Goal: Browse casually

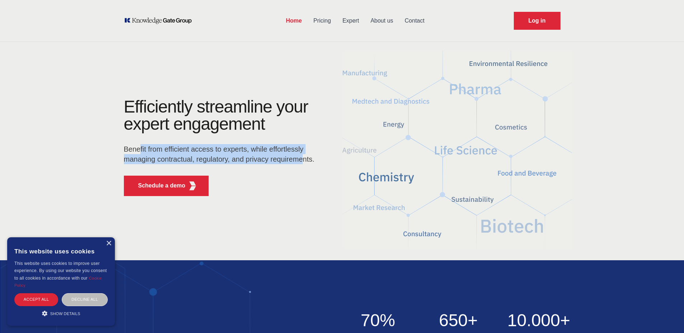
drag, startPoint x: 139, startPoint y: 147, endPoint x: 301, endPoint y: 162, distance: 162.9
click at [301, 162] on p "Benefit from efficient access to experts, while effortlessly managing contractu…" at bounding box center [221, 154] width 195 height 20
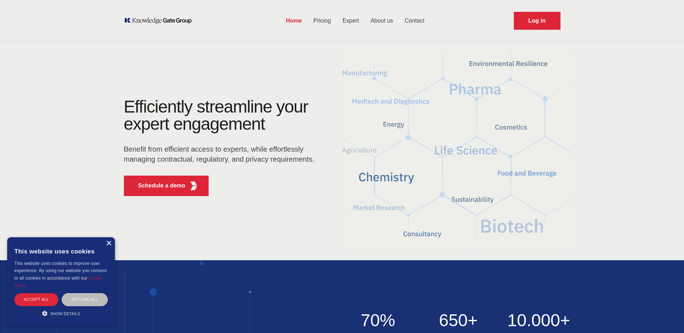
click at [106, 243] on div "×" at bounding box center [108, 243] width 5 height 5
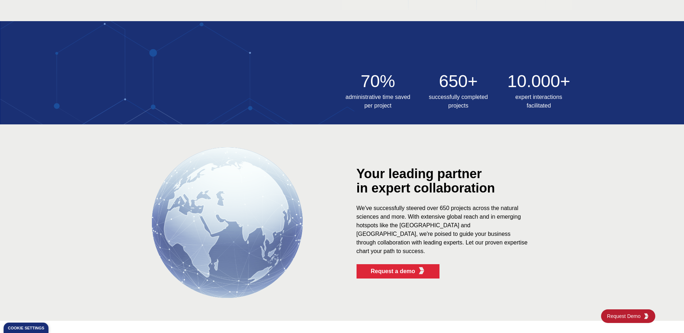
scroll to position [287, 0]
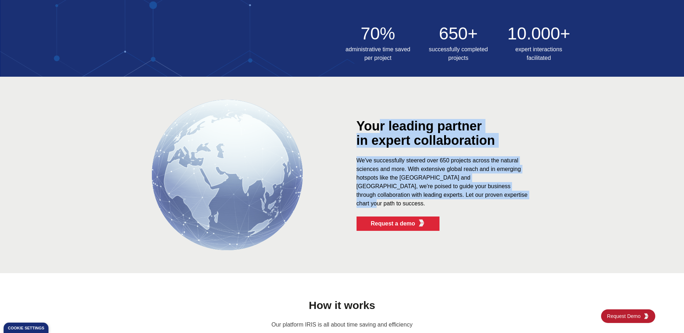
drag, startPoint x: 379, startPoint y: 136, endPoint x: 532, endPoint y: 202, distance: 167.3
click at [532, 202] on div "Your leading partner in expert collaboration We've successfully steered over 65…" at bounding box center [456, 175] width 201 height 112
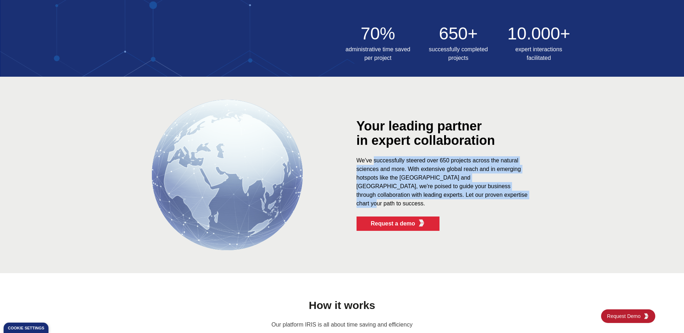
drag, startPoint x: 518, startPoint y: 202, endPoint x: 375, endPoint y: 164, distance: 148.9
click at [375, 164] on div "We've successfully steered over 650 projects across the natural sciences and mo…" at bounding box center [442, 182] width 172 height 52
drag, startPoint x: 372, startPoint y: 164, endPoint x: 522, endPoint y: 201, distance: 154.1
click at [522, 201] on div "We've successfully steered over 650 projects across the natural sciences and mo…" at bounding box center [442, 182] width 172 height 52
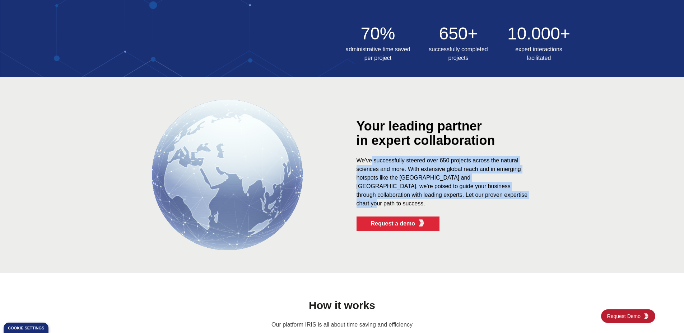
click at [522, 201] on div "We've successfully steered over 650 projects across the natural sciences and mo…" at bounding box center [442, 182] width 172 height 52
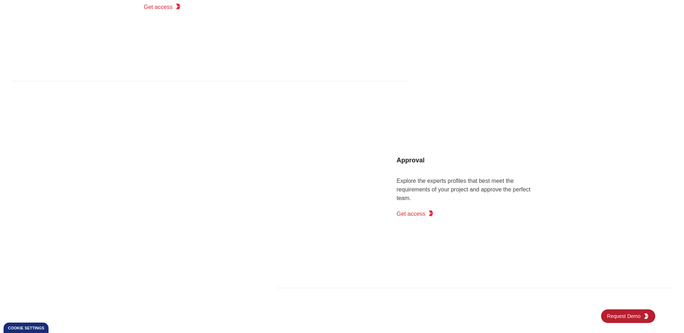
scroll to position [753, 0]
